Goal: Information Seeking & Learning: Learn about a topic

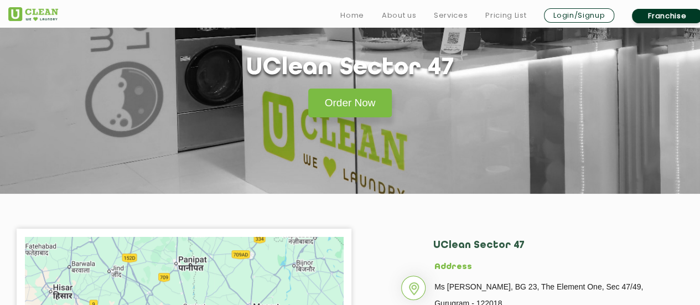
scroll to position [63, 0]
click at [499, 9] on link "Pricing List" at bounding box center [505, 15] width 41 height 13
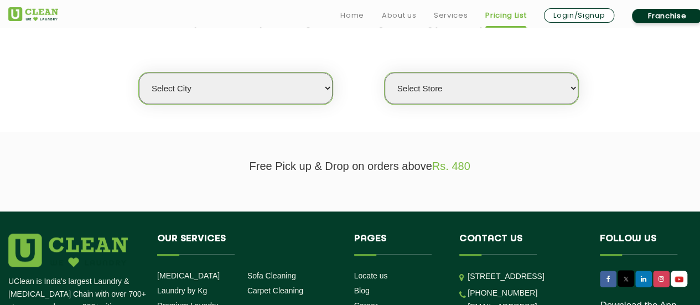
scroll to position [279, 0]
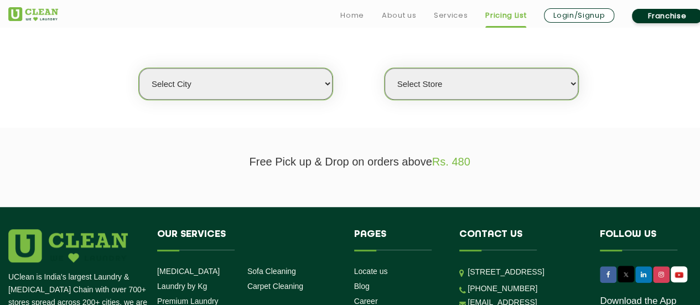
click at [231, 71] on select "Select city [GEOGRAPHIC_DATA] [GEOGRAPHIC_DATA] [GEOGRAPHIC_DATA] [GEOGRAPHIC_D…" at bounding box center [236, 84] width 194 height 32
select select "2"
click at [139, 68] on select "Select city [GEOGRAPHIC_DATA] [GEOGRAPHIC_DATA] [GEOGRAPHIC_DATA] [GEOGRAPHIC_D…" at bounding box center [236, 84] width 194 height 32
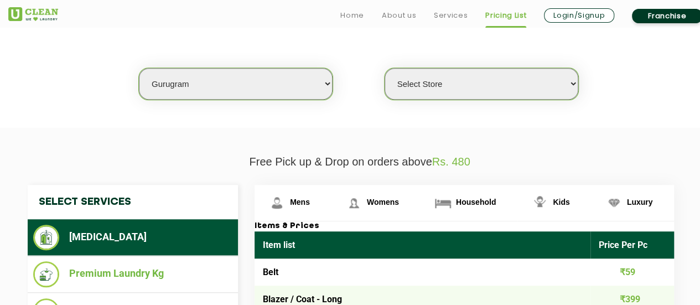
click at [427, 86] on select "Select Store [GEOGRAPHIC_DATA] Sector 66 [GEOGRAPHIC_DATA] Phase [GEOGRAPHIC_DA…" at bounding box center [481, 84] width 194 height 32
select select "422"
click at [384, 68] on select "Select Store [GEOGRAPHIC_DATA] Sector 66 [GEOGRAPHIC_DATA] Phase [GEOGRAPHIC_DA…" at bounding box center [481, 84] width 194 height 32
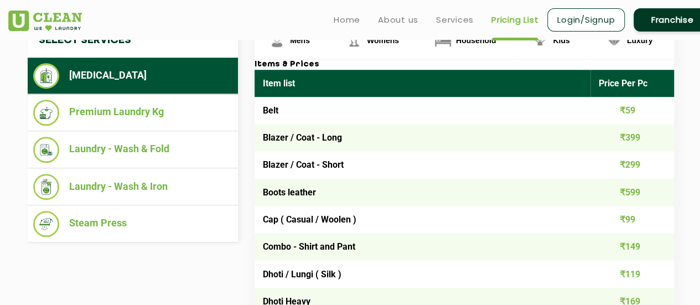
scroll to position [440, 0]
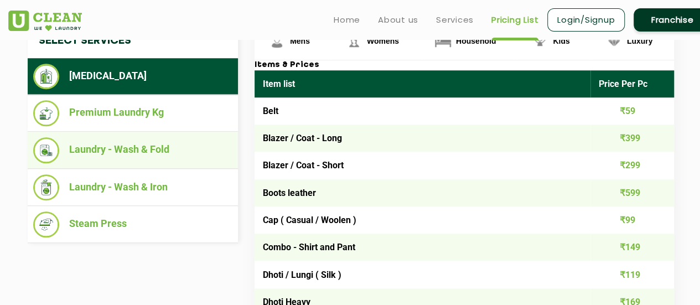
click at [112, 148] on li "Laundry - Wash & Fold" at bounding box center [132, 150] width 199 height 26
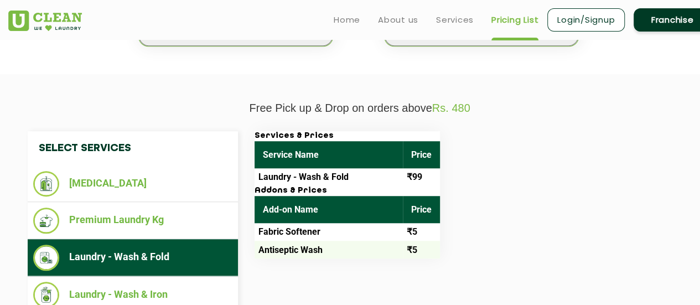
scroll to position [334, 0]
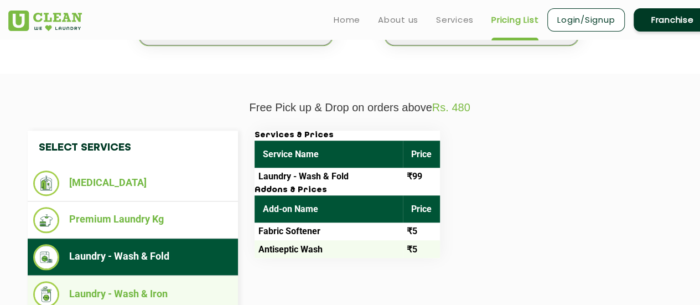
click at [86, 296] on li "Laundry - Wash & Iron" at bounding box center [132, 294] width 199 height 26
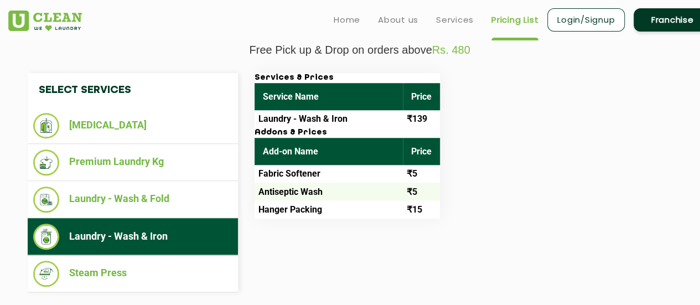
scroll to position [384, 0]
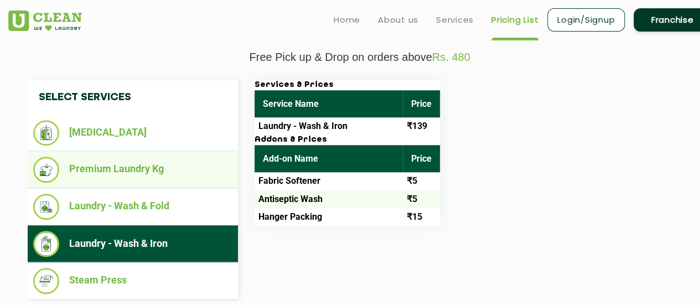
click at [93, 173] on li "Premium Laundry Kg" at bounding box center [132, 170] width 199 height 26
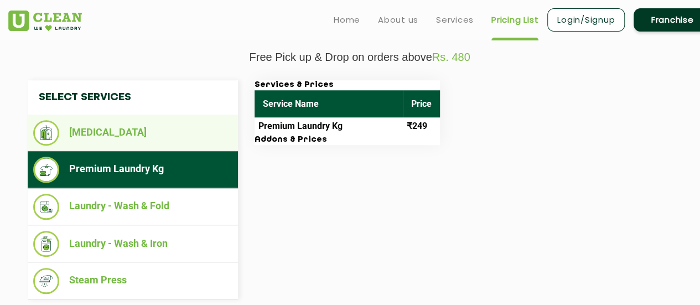
click at [82, 120] on li "[MEDICAL_DATA]" at bounding box center [132, 132] width 199 height 25
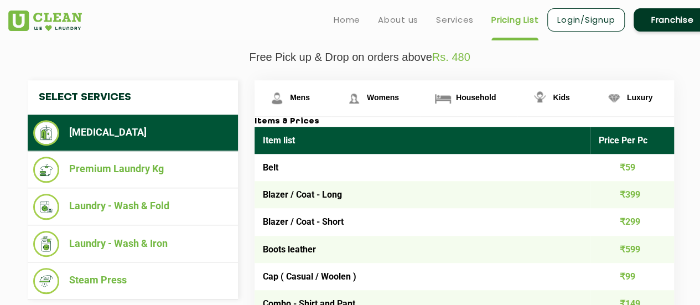
scroll to position [399, 0]
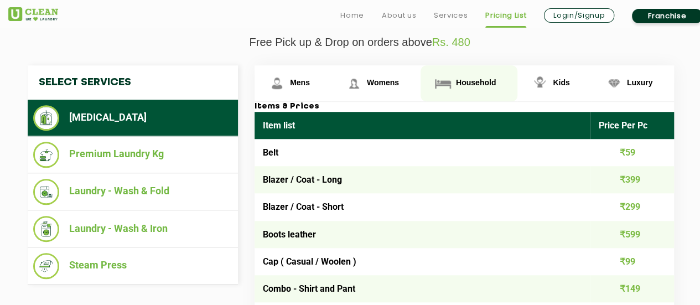
click at [486, 82] on span "Household" at bounding box center [476, 82] width 40 height 9
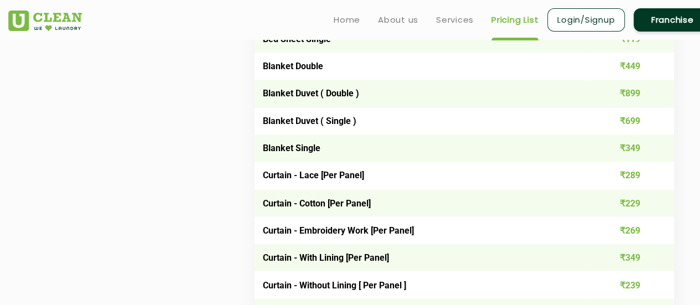
scroll to position [867, 0]
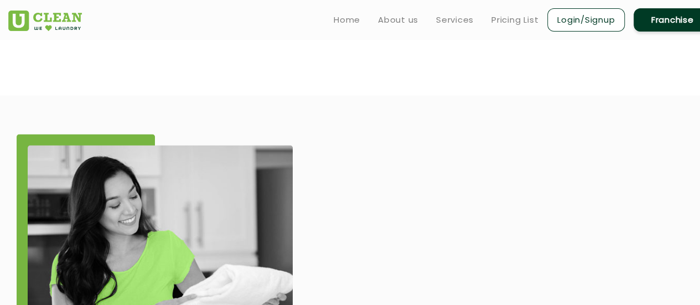
scroll to position [63, 0]
